Goal: Transaction & Acquisition: Obtain resource

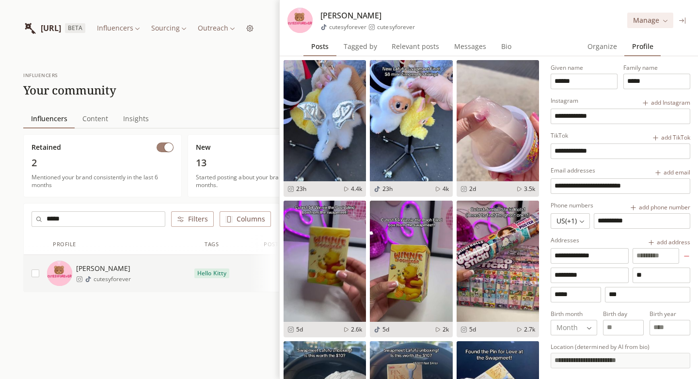
scroll to position [16, 0]
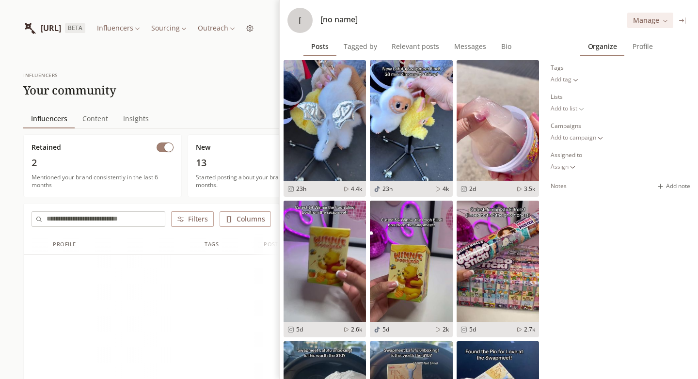
click at [640, 47] on span "Profile" at bounding box center [643, 47] width 28 height 14
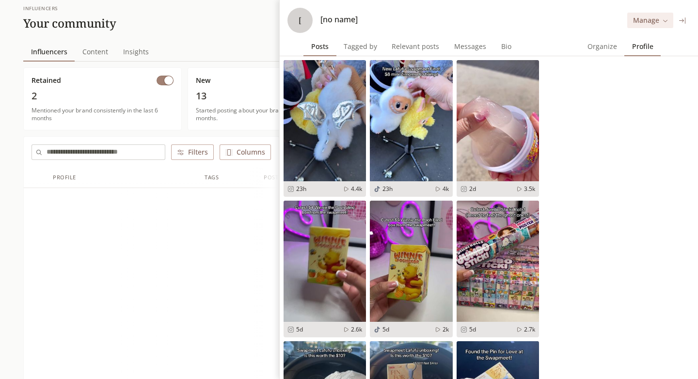
scroll to position [69, 0]
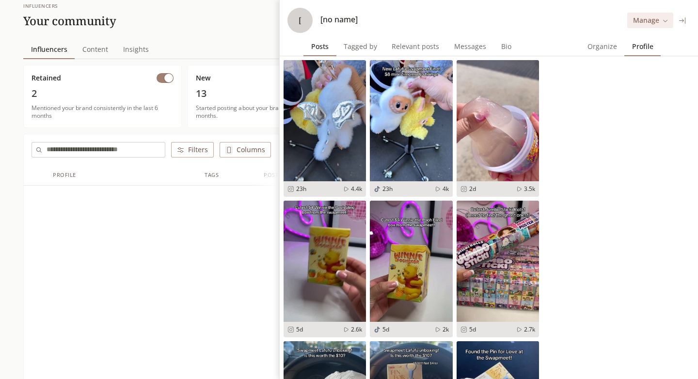
click at [611, 47] on span "Organize" at bounding box center [602, 47] width 37 height 14
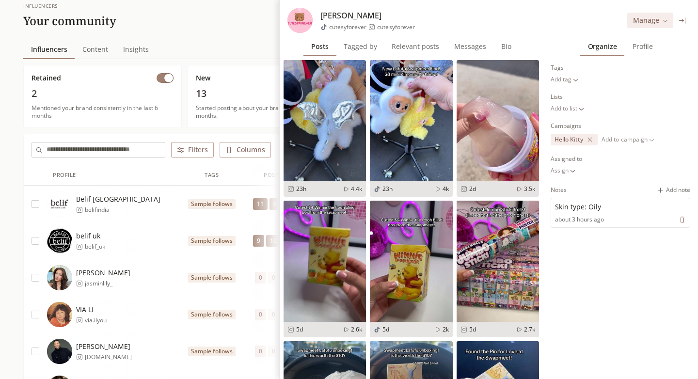
click at [636, 53] on span "Profile" at bounding box center [643, 47] width 28 height 14
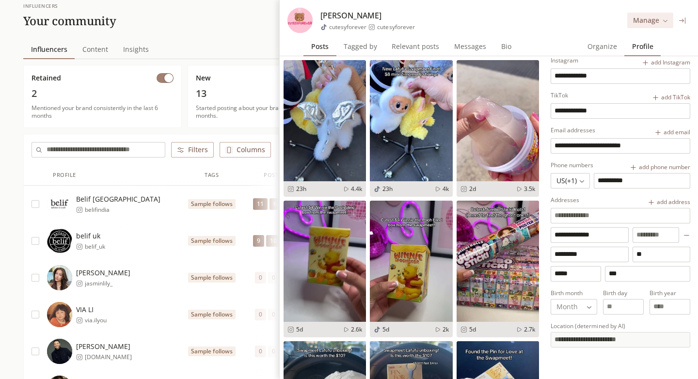
scroll to position [100, 0]
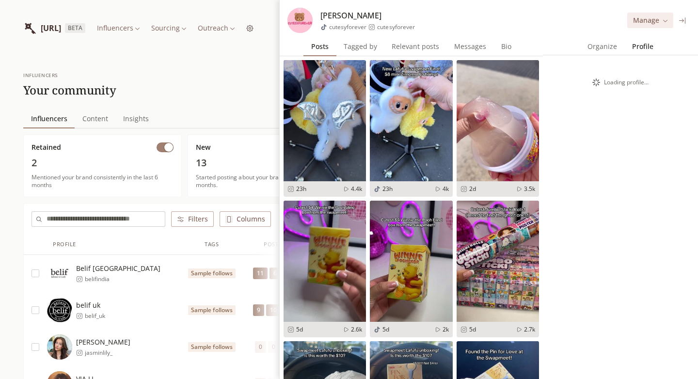
click at [631, 42] on span "Profile" at bounding box center [642, 47] width 29 height 14
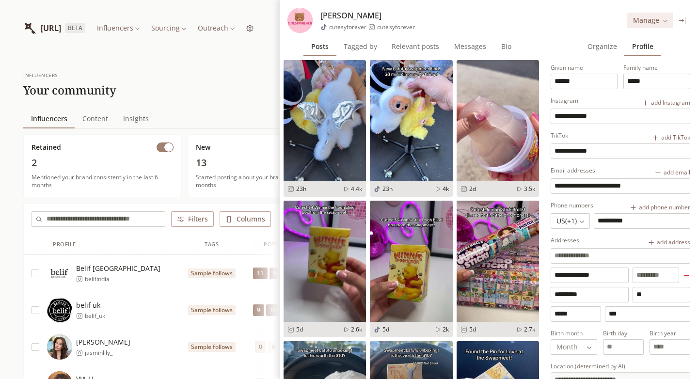
scroll to position [90, 0]
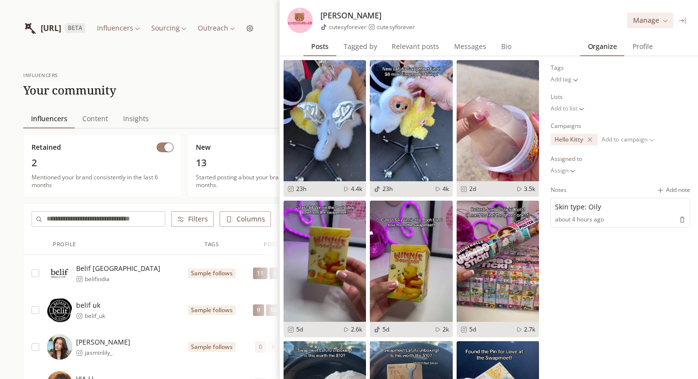
click at [634, 49] on span "Profile" at bounding box center [643, 47] width 28 height 14
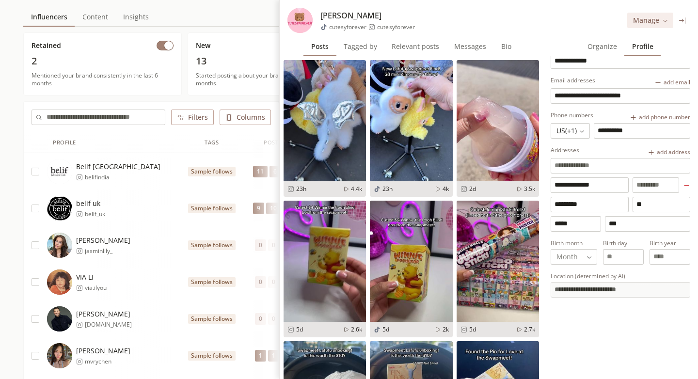
scroll to position [103, 0]
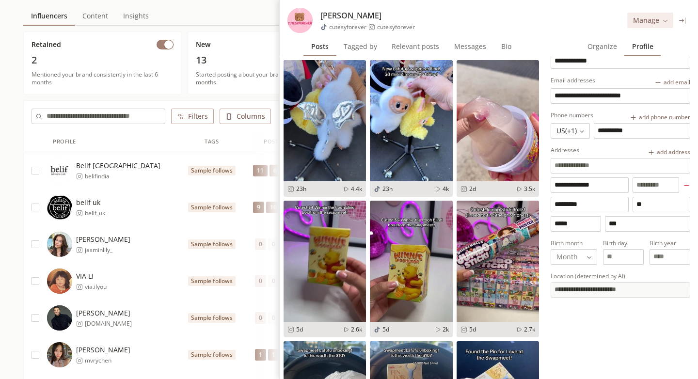
click at [137, 254] on div "[PERSON_NAME] jasminlily_" at bounding box center [109, 244] width 124 height 25
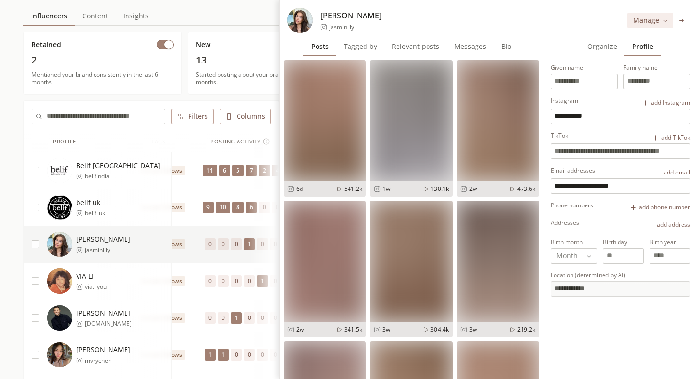
scroll to position [0, 54]
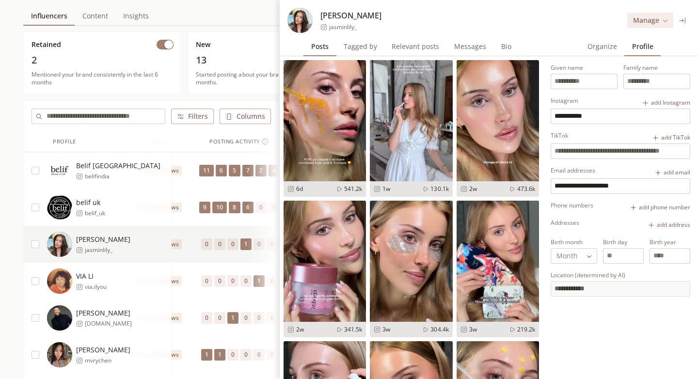
click at [609, 49] on span "Organize" at bounding box center [602, 47] width 37 height 14
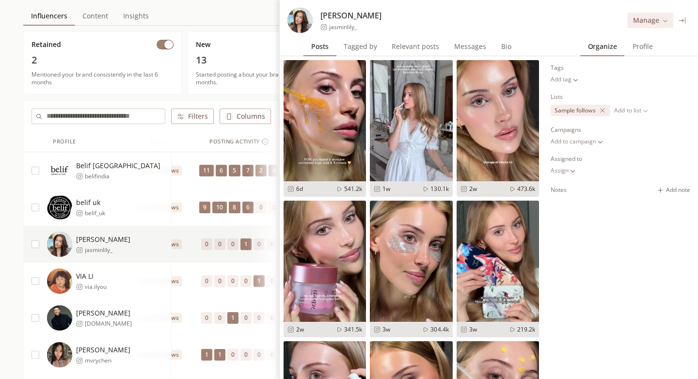
click at [683, 21] on icon at bounding box center [682, 20] width 7 height 7
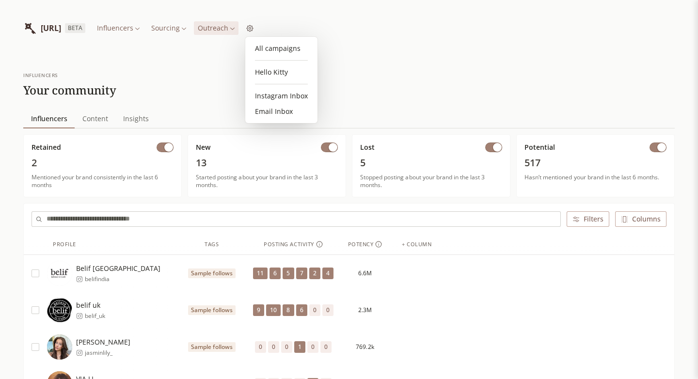
click at [271, 71] on link "Hello Kitty" at bounding box center [281, 72] width 64 height 16
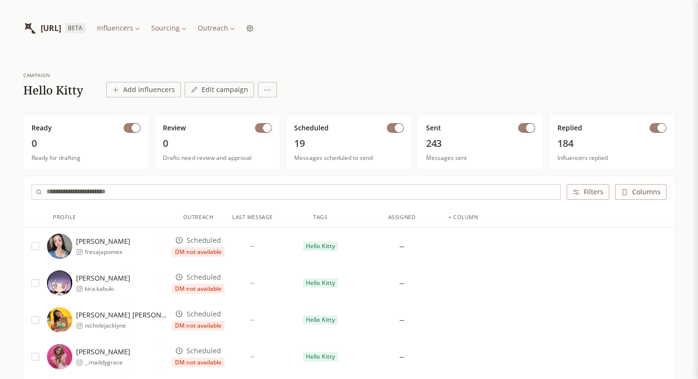
click at [582, 194] on button "Filters" at bounding box center [588, 192] width 43 height 16
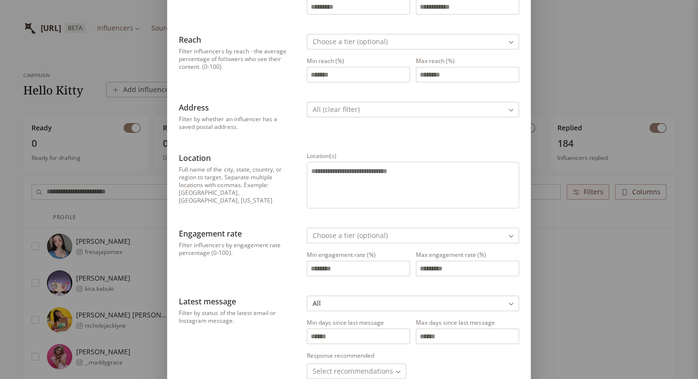
scroll to position [102, 0]
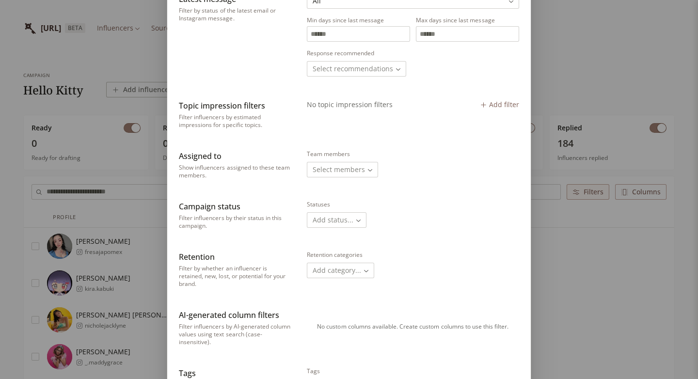
scroll to position [574, 0]
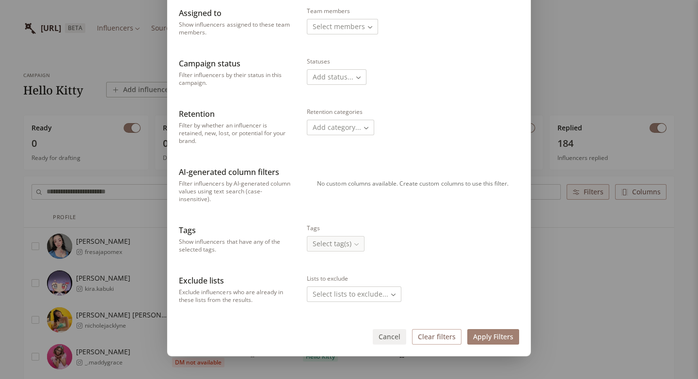
click at [492, 342] on button "Apply Filters" at bounding box center [493, 337] width 52 height 16
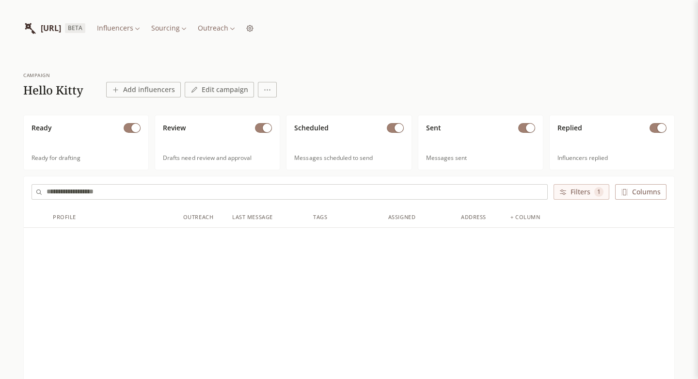
scroll to position [0, 0]
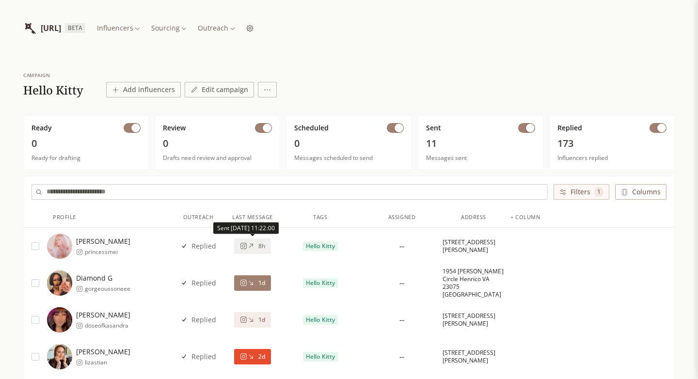
click at [263, 252] on button "8h" at bounding box center [252, 247] width 37 height 16
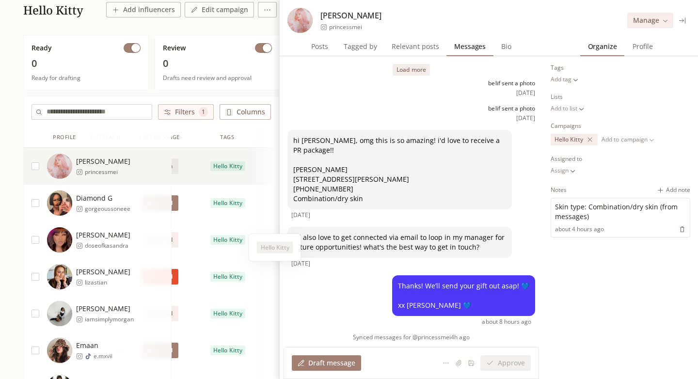
scroll to position [82, 0]
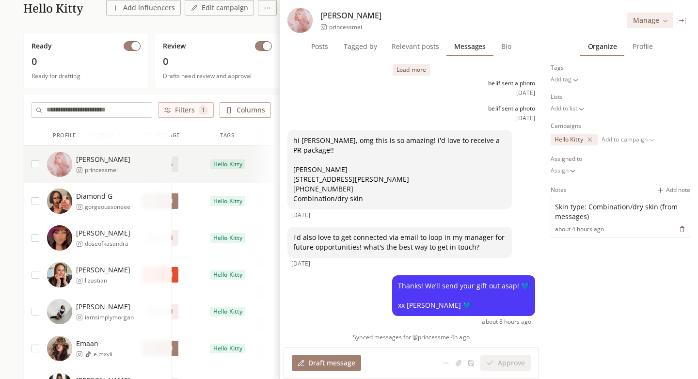
click at [631, 43] on span "Profile" at bounding box center [643, 47] width 28 height 14
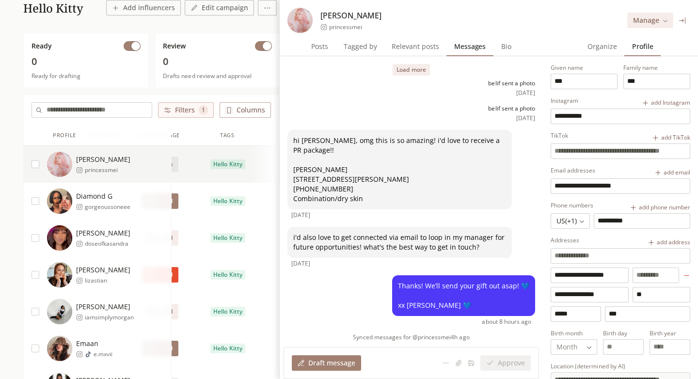
scroll to position [90, 0]
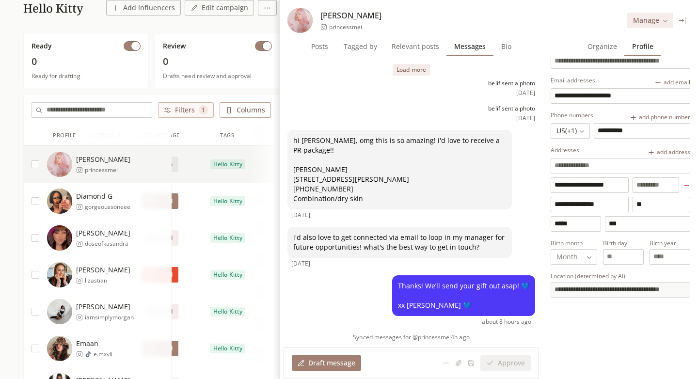
click at [132, 192] on div "Diamond G gorgeoussoneee" at bounding box center [109, 201] width 124 height 25
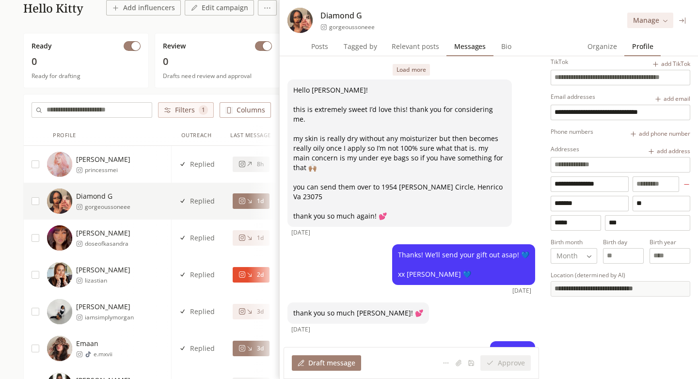
scroll to position [0, 12]
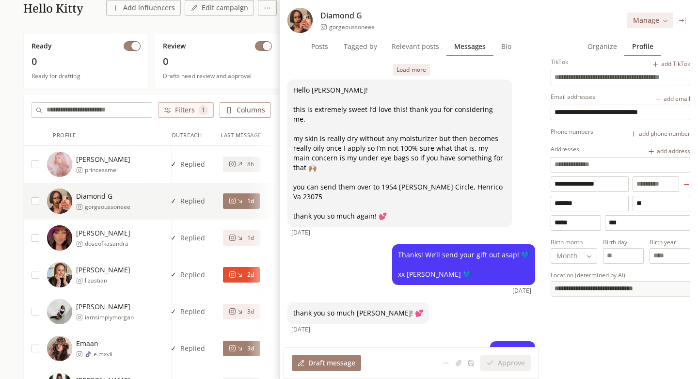
click at [129, 240] on div "[PERSON_NAME] luv doseofkasandra" at bounding box center [109, 237] width 124 height 25
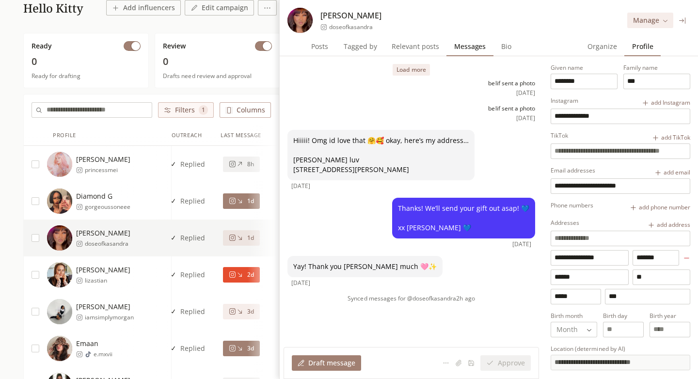
scroll to position [74, 0]
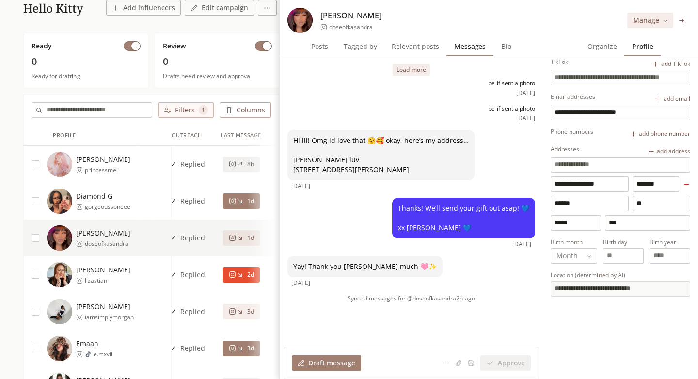
click at [157, 268] on div "[PERSON_NAME] lizastian" at bounding box center [109, 274] width 124 height 25
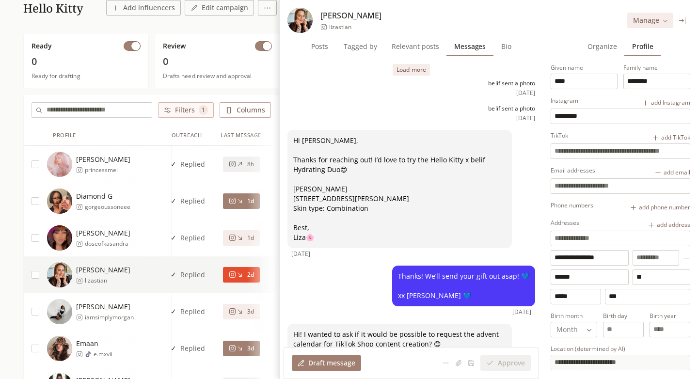
scroll to position [74, 0]
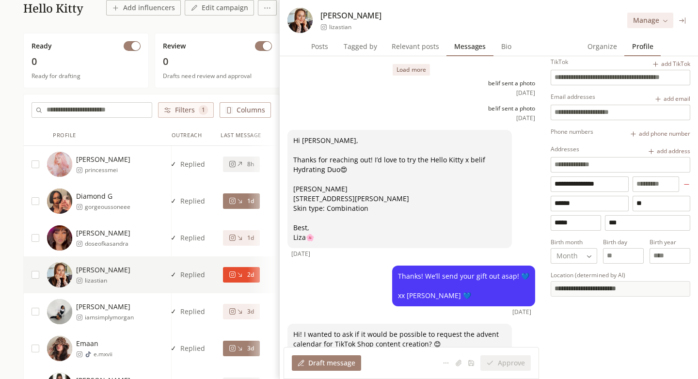
click at [131, 309] on span "[PERSON_NAME]" at bounding box center [105, 307] width 58 height 10
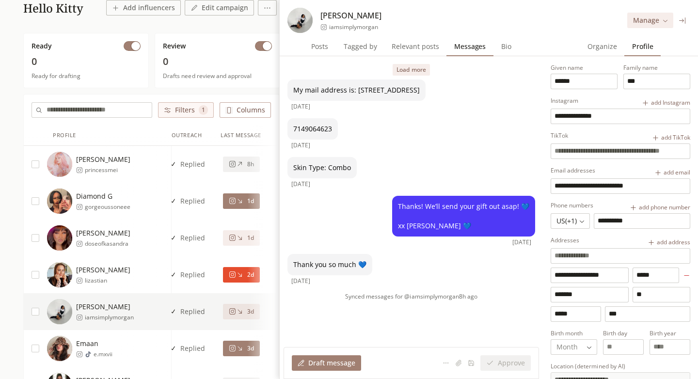
scroll to position [91, 0]
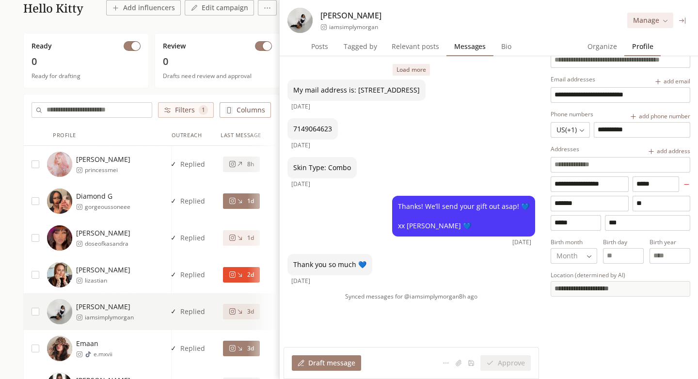
click at [146, 339] on div "Emaan e.mxvii" at bounding box center [109, 348] width 124 height 25
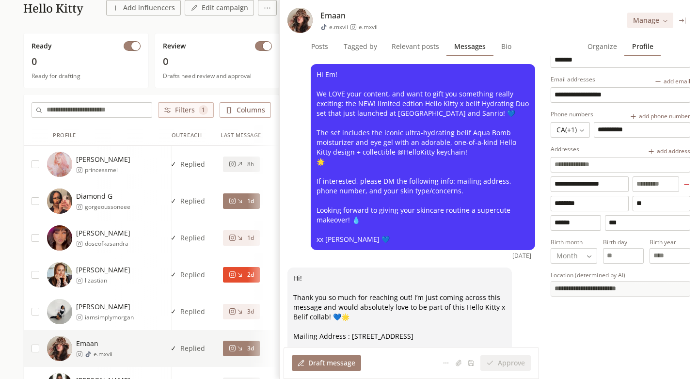
scroll to position [208, 0]
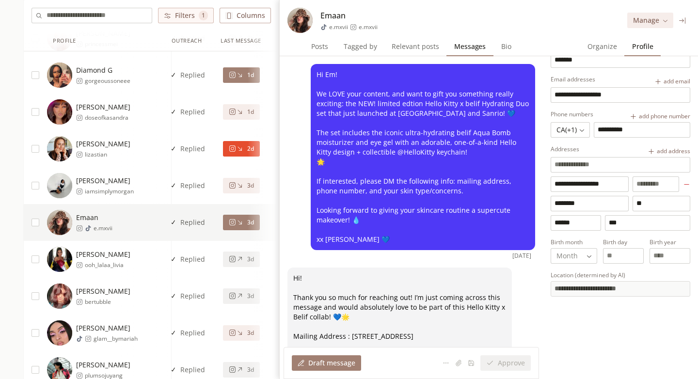
click at [141, 269] on div "[PERSON_NAME] ooh_lalaa_livia" at bounding box center [109, 259] width 124 height 25
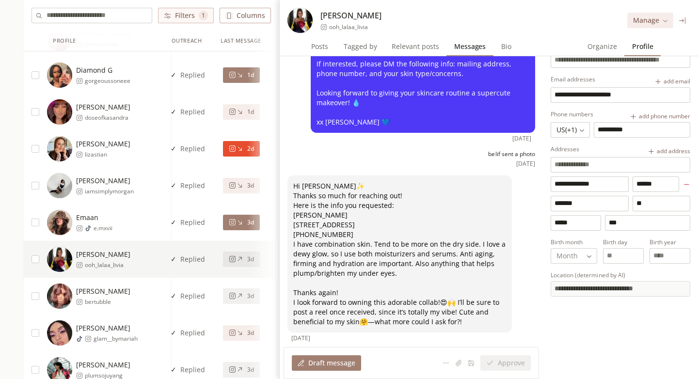
scroll to position [204, 0]
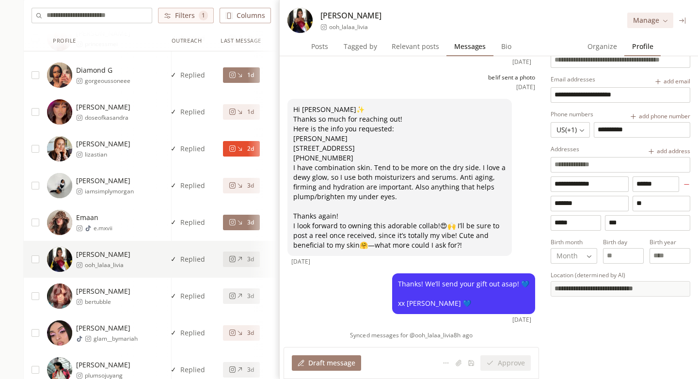
click at [146, 288] on div "[PERSON_NAME]" at bounding box center [109, 296] width 124 height 25
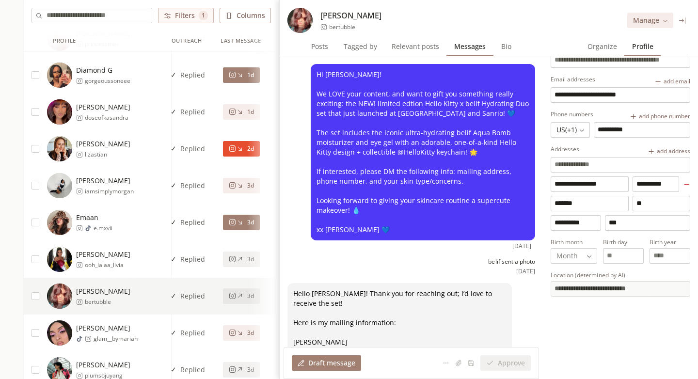
click at [684, 21] on icon at bounding box center [682, 20] width 7 height 7
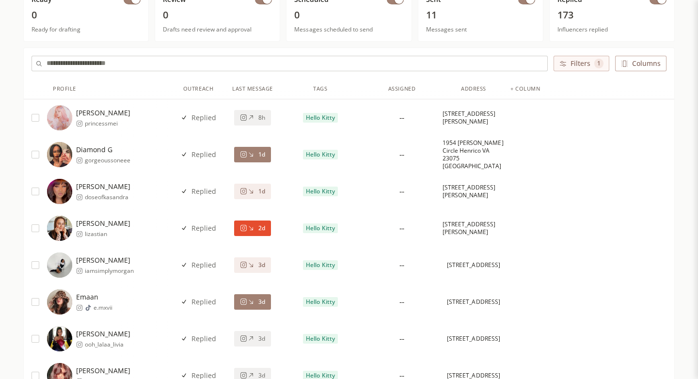
scroll to position [88, 0]
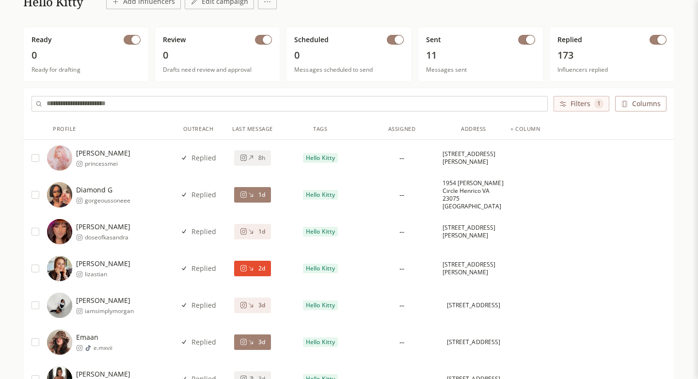
click at [148, 192] on div "Diamond G gorgeoussoneee" at bounding box center [109, 194] width 124 height 25
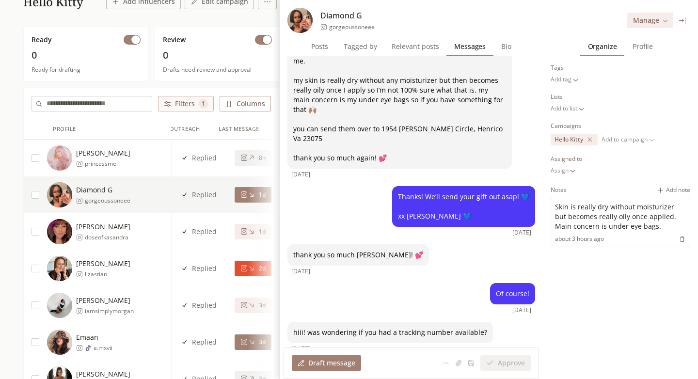
scroll to position [0, 18]
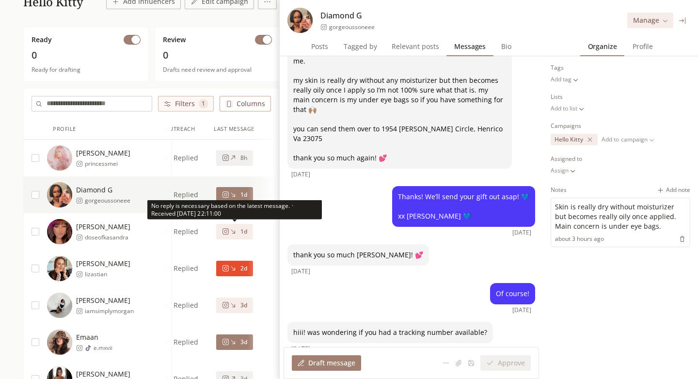
click at [232, 231] on icon at bounding box center [233, 232] width 4 height 4
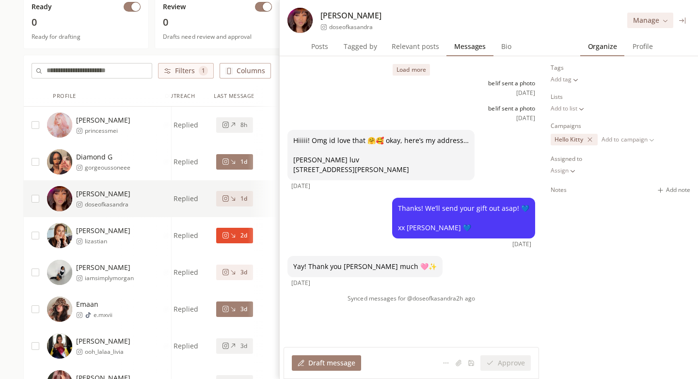
scroll to position [122, 0]
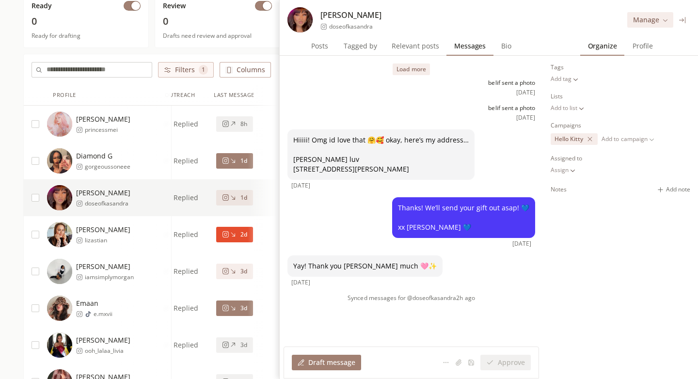
click at [644, 49] on span "Profile" at bounding box center [643, 46] width 28 height 14
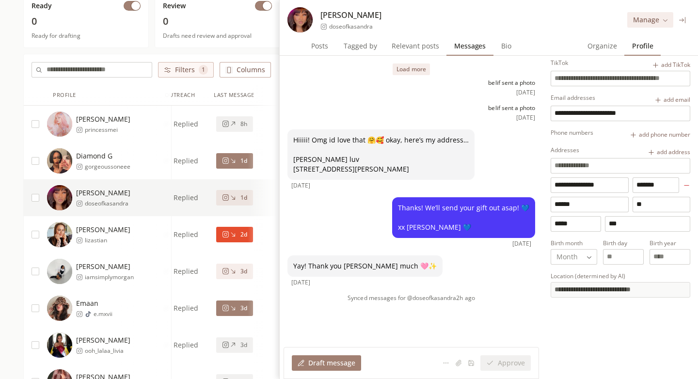
click at [603, 40] on span "Organize" at bounding box center [602, 46] width 37 height 14
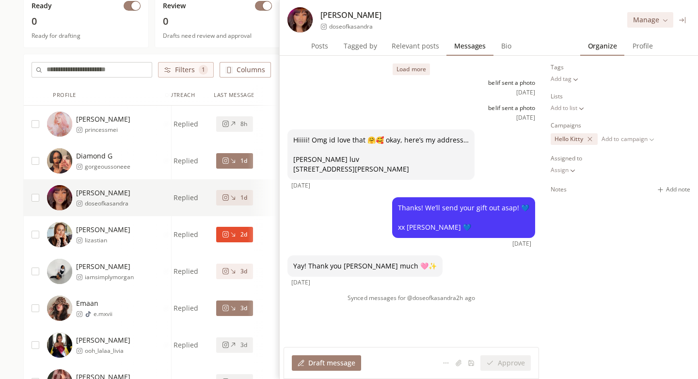
click at [638, 50] on span "Profile" at bounding box center [643, 46] width 28 height 14
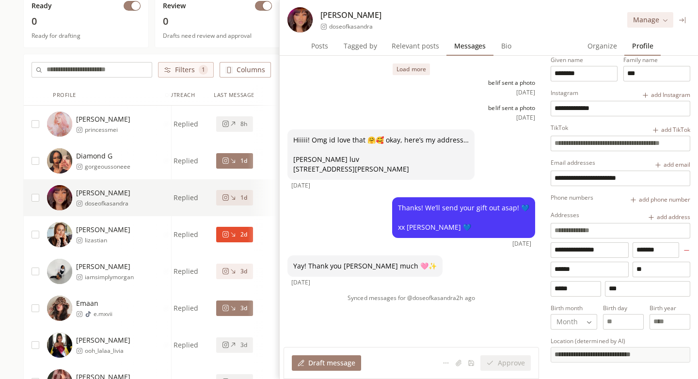
scroll to position [0, 0]
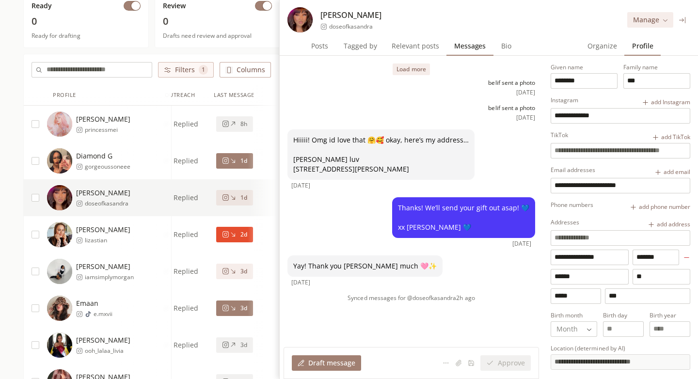
click at [597, 51] on span "Organize" at bounding box center [602, 46] width 37 height 14
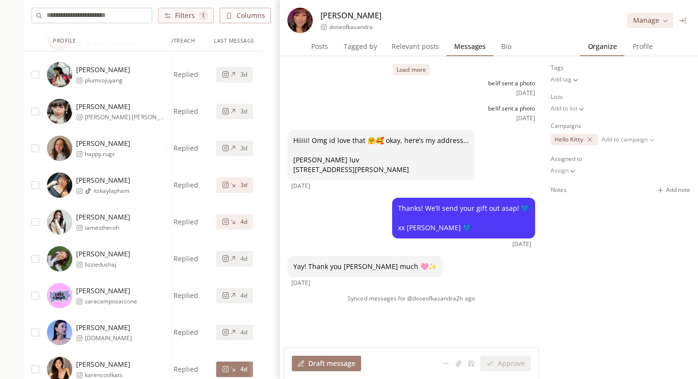
scroll to position [331, 0]
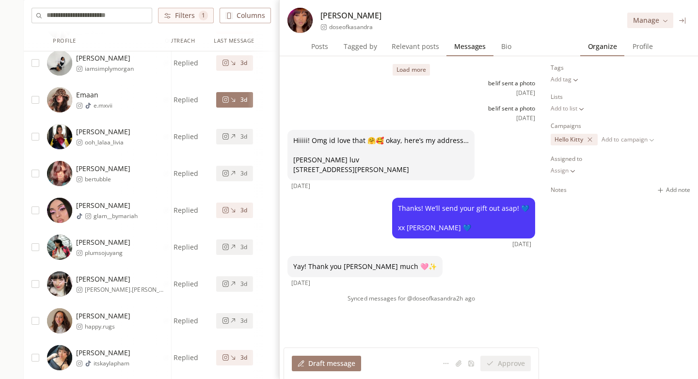
click at [638, 51] on span "Profile" at bounding box center [643, 47] width 28 height 14
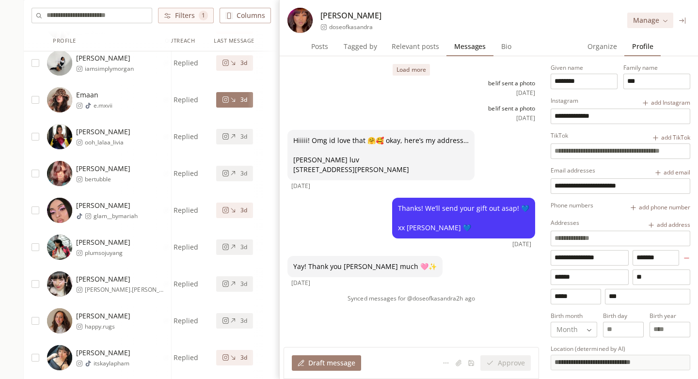
scroll to position [73, 0]
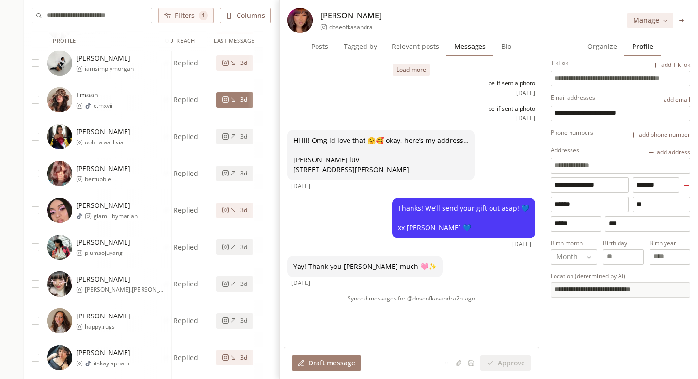
click at [684, 21] on icon at bounding box center [682, 20] width 7 height 7
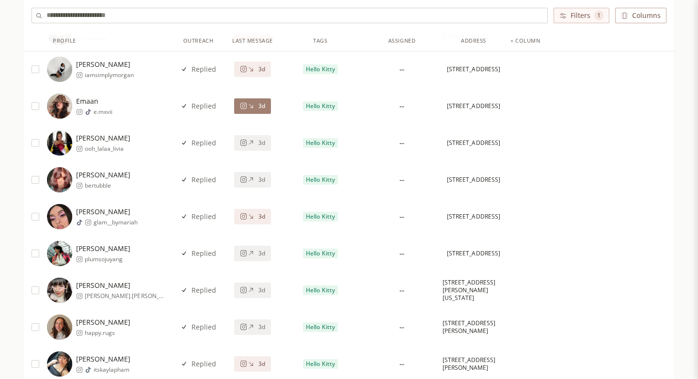
scroll to position [0, 0]
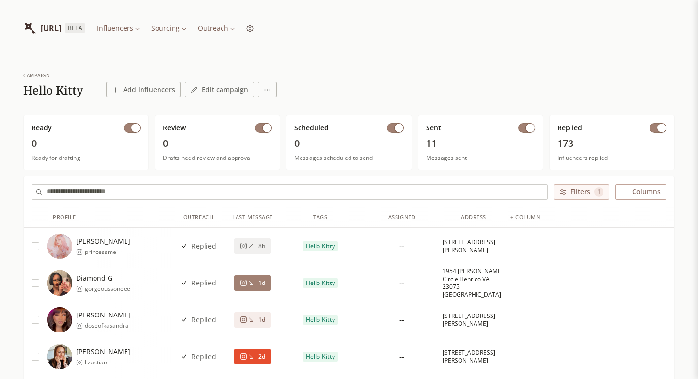
click at [275, 87] on div "campaign Hello Kitty Add influencers Edit campaign" at bounding box center [349, 85] width 652 height 26
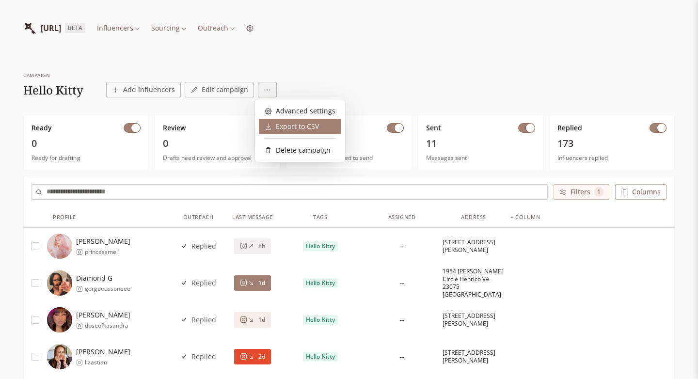
click at [281, 133] on div "Export to CSV" at bounding box center [300, 127] width 82 height 16
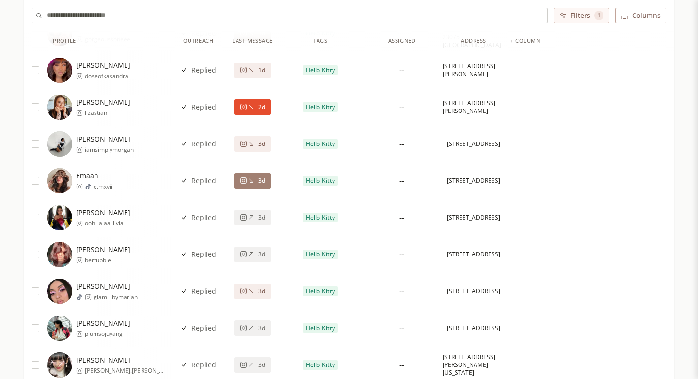
scroll to position [214, 0]
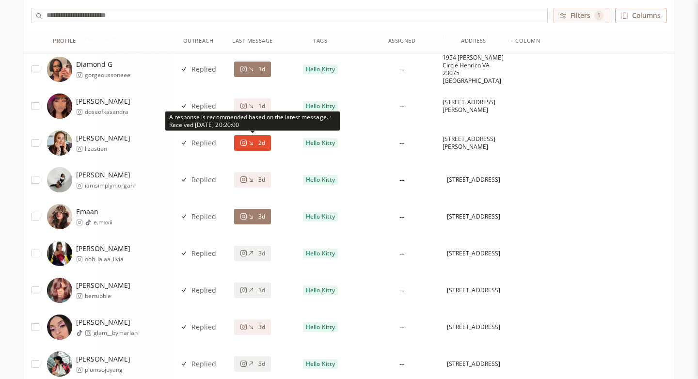
click at [255, 149] on button "2d" at bounding box center [252, 143] width 37 height 16
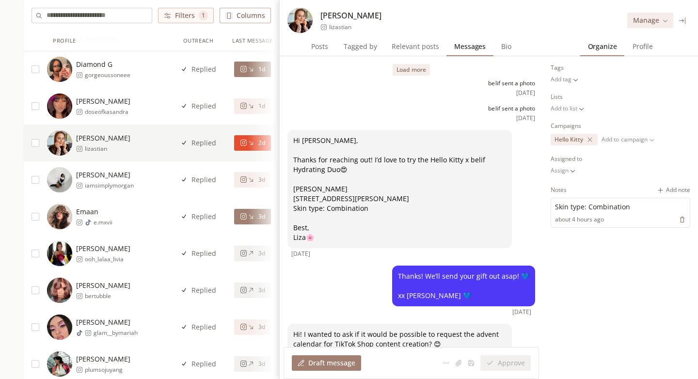
scroll to position [62, 0]
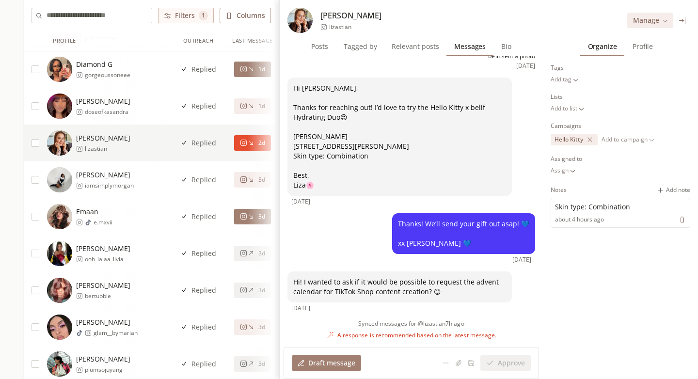
click at [647, 51] on span "Profile" at bounding box center [643, 47] width 28 height 14
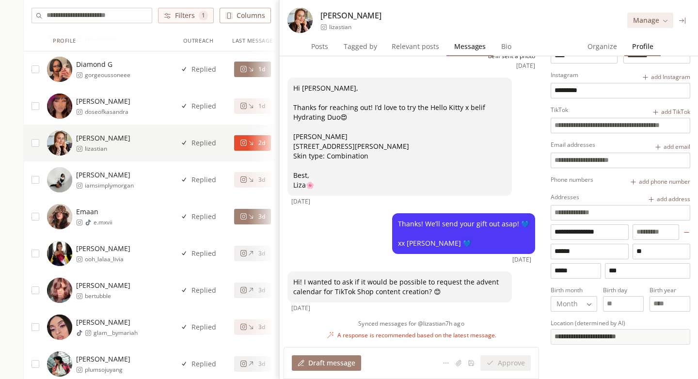
scroll to position [0, 0]
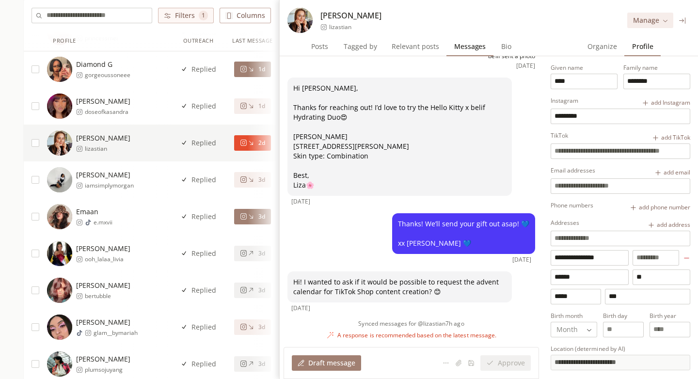
type input "**********"
